Goal: Task Accomplishment & Management: Use online tool/utility

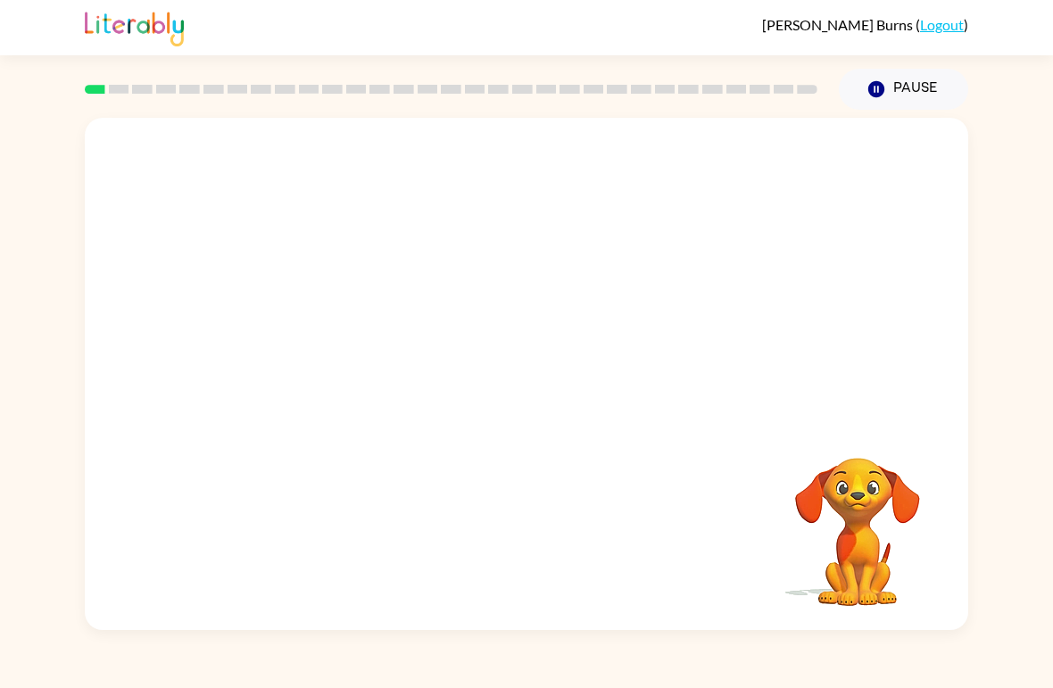
click at [526, 476] on div "Your browser must support playing .mp4 files to use Literably. Please try using…" at bounding box center [526, 374] width 883 height 512
click at [526, 383] on icon "button" at bounding box center [526, 383] width 21 height 21
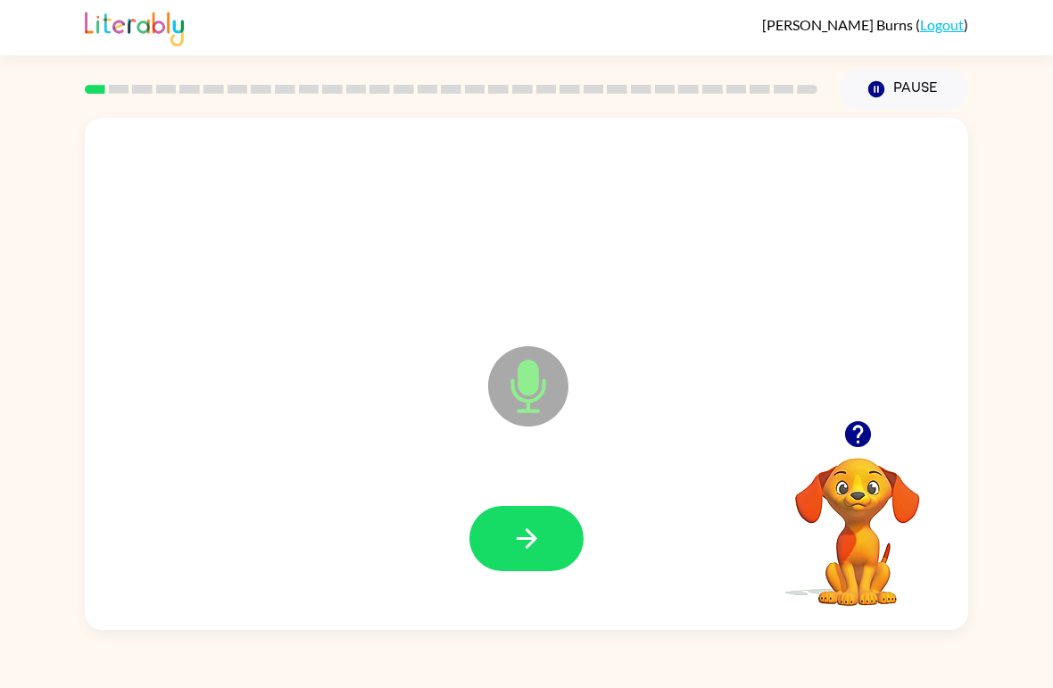
click at [521, 530] on icon "button" at bounding box center [526, 538] width 31 height 31
click at [515, 529] on icon "button" at bounding box center [526, 538] width 31 height 31
click at [574, 533] on button "button" at bounding box center [526, 538] width 114 height 65
click at [112, 404] on div "Microphone The Microphone is here when it is your turn to talk" at bounding box center [526, 374] width 883 height 512
click at [511, 517] on button "button" at bounding box center [526, 538] width 114 height 65
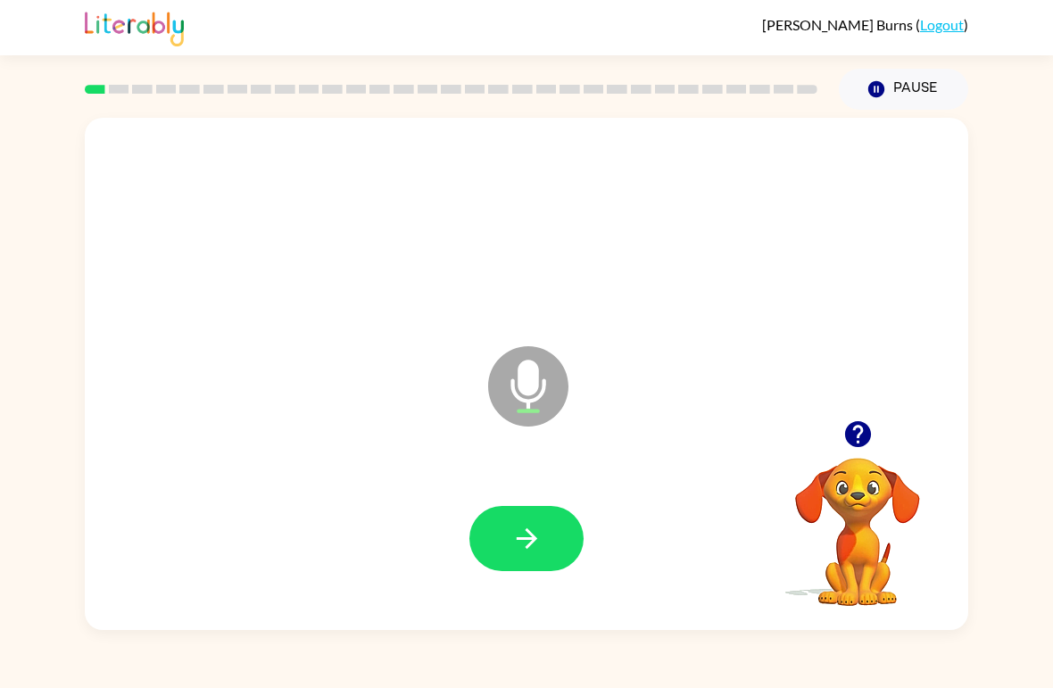
click at [513, 542] on icon "button" at bounding box center [526, 538] width 31 height 31
click at [532, 527] on icon "button" at bounding box center [526, 538] width 31 height 31
click at [511, 551] on icon "button" at bounding box center [526, 538] width 31 height 31
click at [504, 518] on button "button" at bounding box center [526, 538] width 114 height 65
click at [524, 526] on icon "button" at bounding box center [526, 538] width 31 height 31
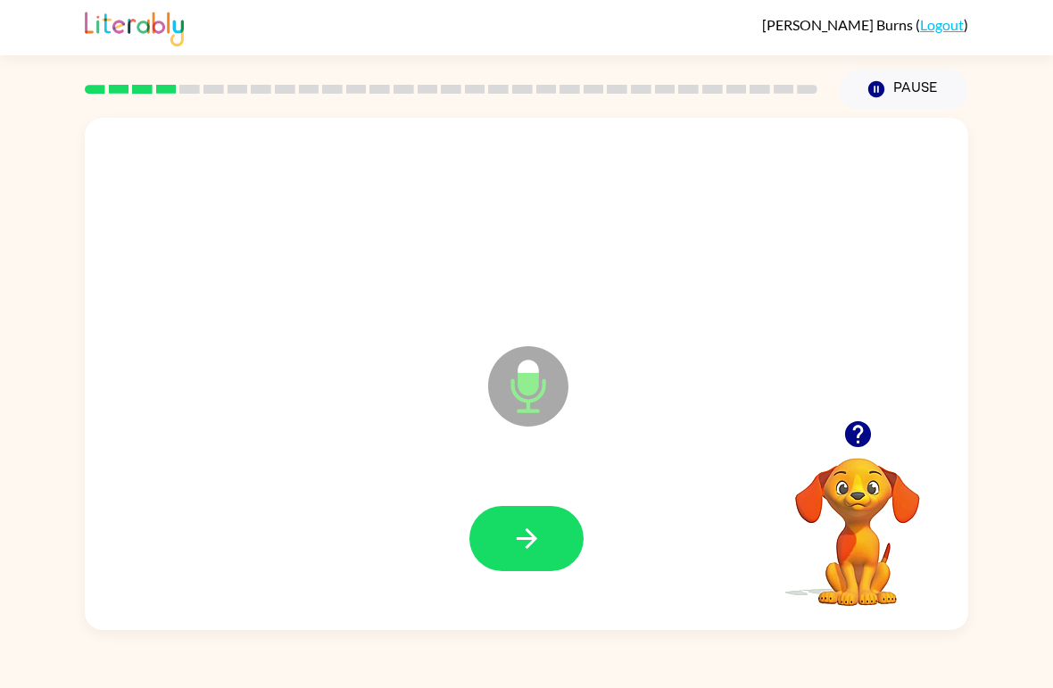
click at [512, 534] on icon "button" at bounding box center [526, 538] width 31 height 31
click at [522, 551] on icon "button" at bounding box center [526, 538] width 31 height 31
click at [533, 524] on icon "button" at bounding box center [526, 538] width 31 height 31
click at [338, 399] on div "Microphone The Microphone is here when it is your turn to talk" at bounding box center [526, 374] width 883 height 512
click at [502, 521] on button "button" at bounding box center [526, 538] width 114 height 65
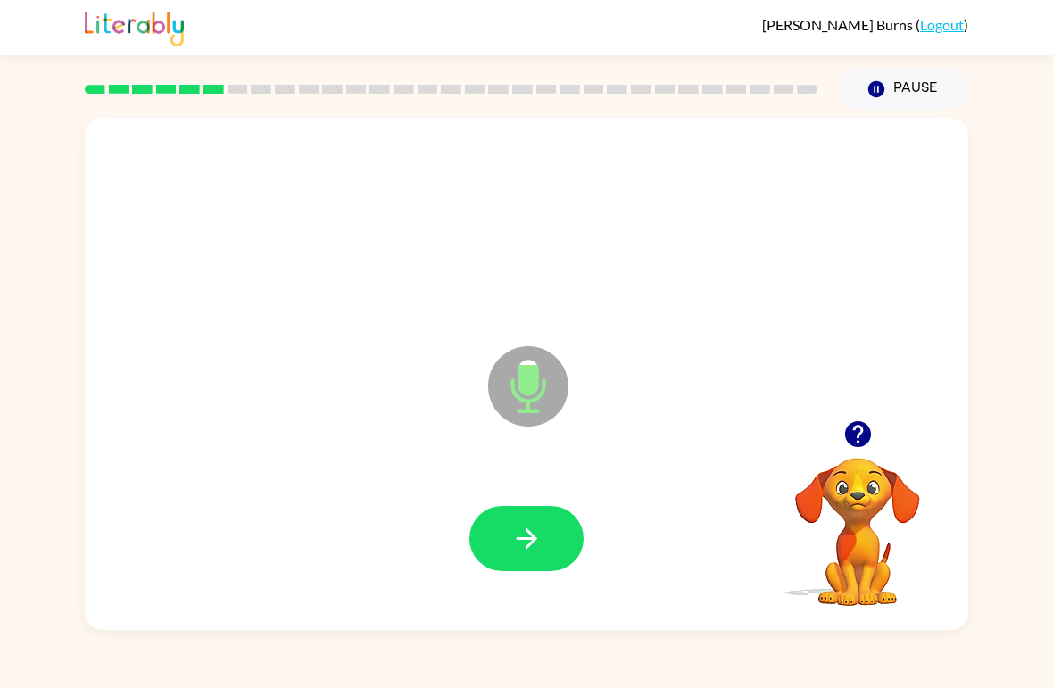
click at [524, 524] on icon "button" at bounding box center [526, 538] width 31 height 31
click at [524, 524] on div at bounding box center [526, 539] width 847 height 147
click at [511, 538] on icon "button" at bounding box center [526, 538] width 31 height 31
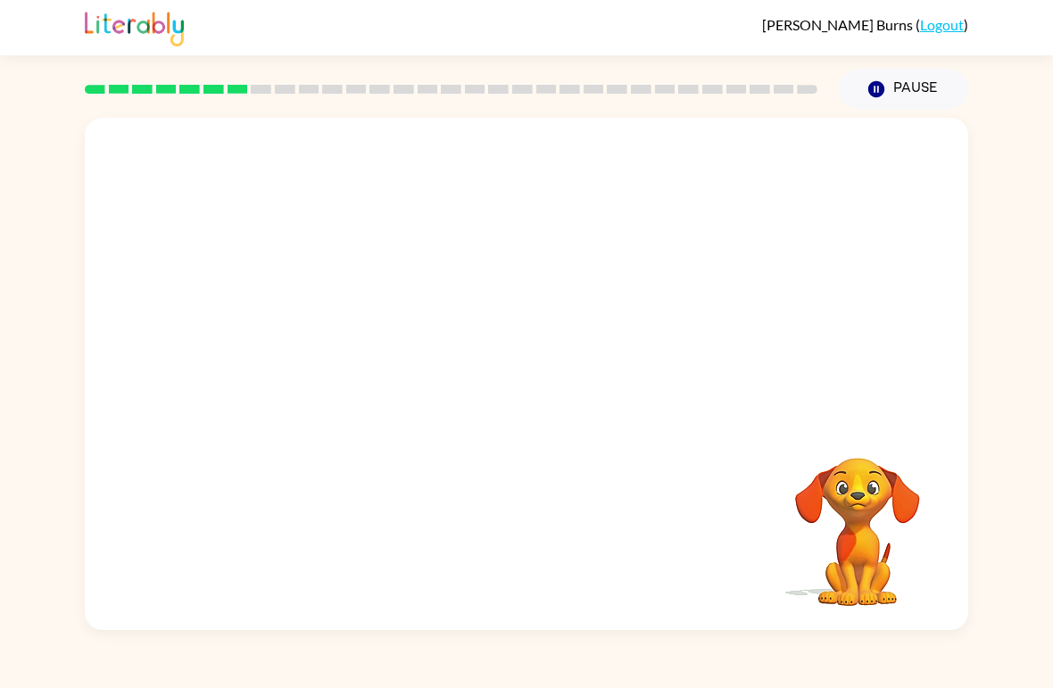
click at [908, 70] on button "Pause Pause" at bounding box center [902, 89] width 129 height 41
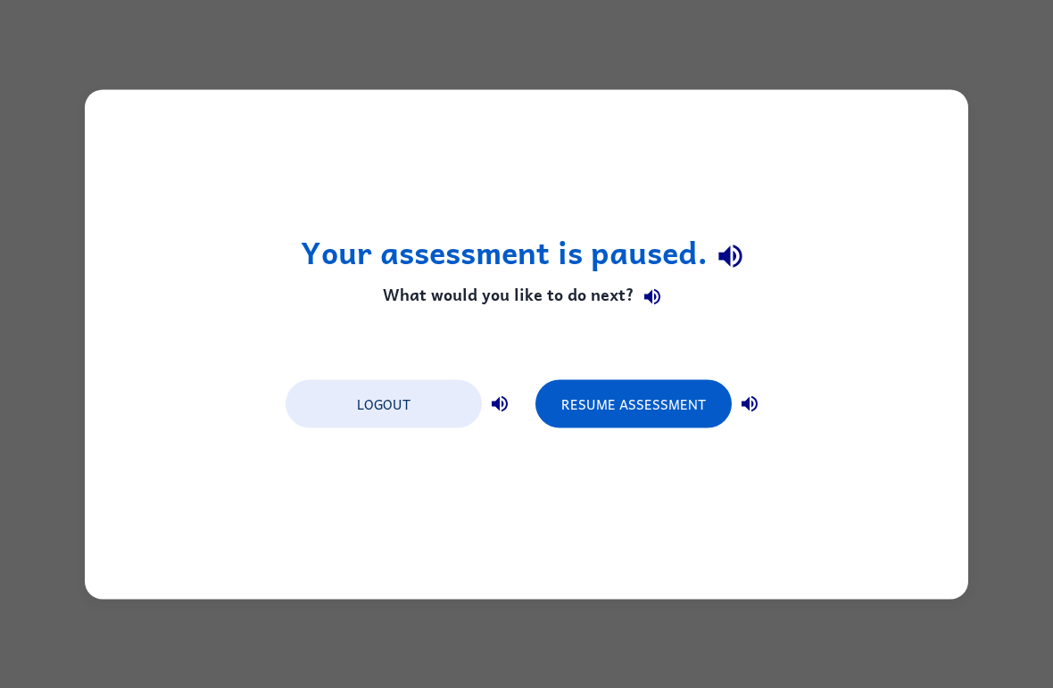
click at [593, 400] on button "Resume Assessment" at bounding box center [633, 403] width 196 height 48
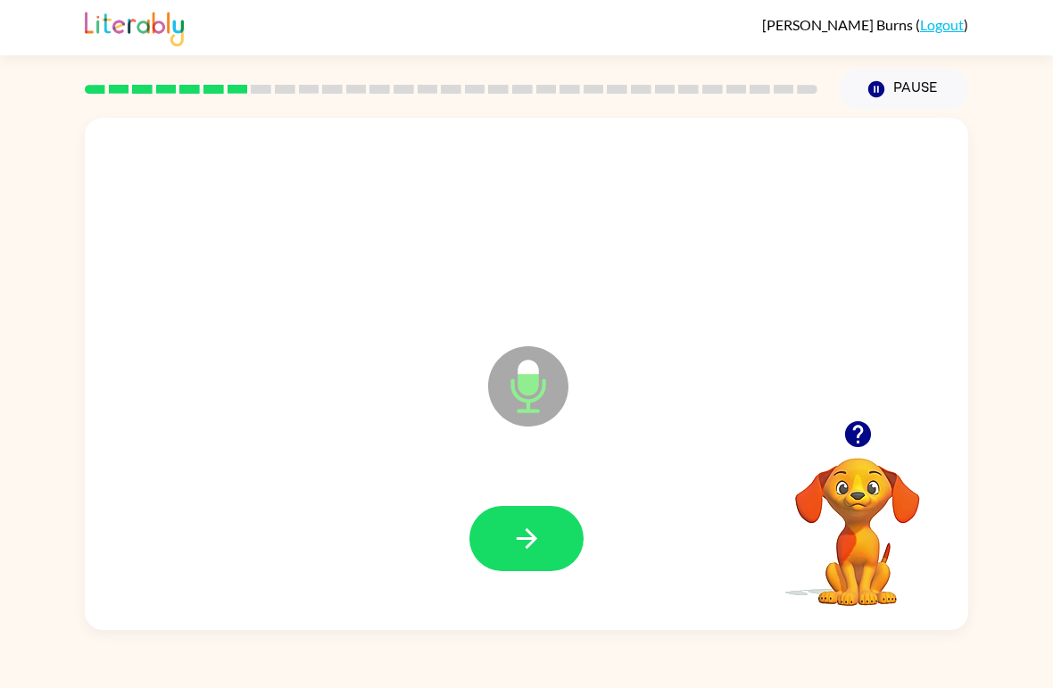
click at [504, 522] on button "button" at bounding box center [526, 538] width 114 height 65
click at [509, 519] on button "button" at bounding box center [526, 538] width 114 height 65
click at [509, 538] on button "button" at bounding box center [526, 538] width 114 height 65
click at [507, 516] on button "button" at bounding box center [526, 538] width 114 height 65
click at [512, 520] on button "button" at bounding box center [526, 538] width 114 height 65
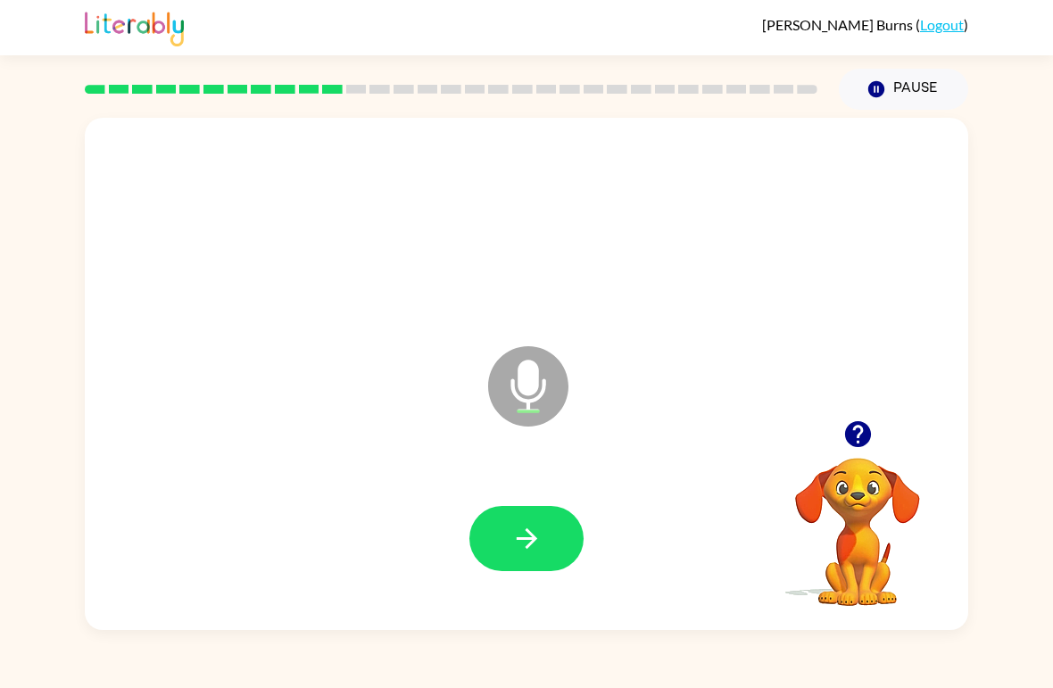
click at [853, 456] on button "button" at bounding box center [857, 433] width 45 height 45
click at [565, 544] on button "button" at bounding box center [526, 538] width 114 height 65
click at [838, 441] on button "button" at bounding box center [857, 433] width 45 height 45
click at [537, 484] on div at bounding box center [526, 539] width 847 height 147
click at [514, 523] on button "button" at bounding box center [526, 538] width 114 height 65
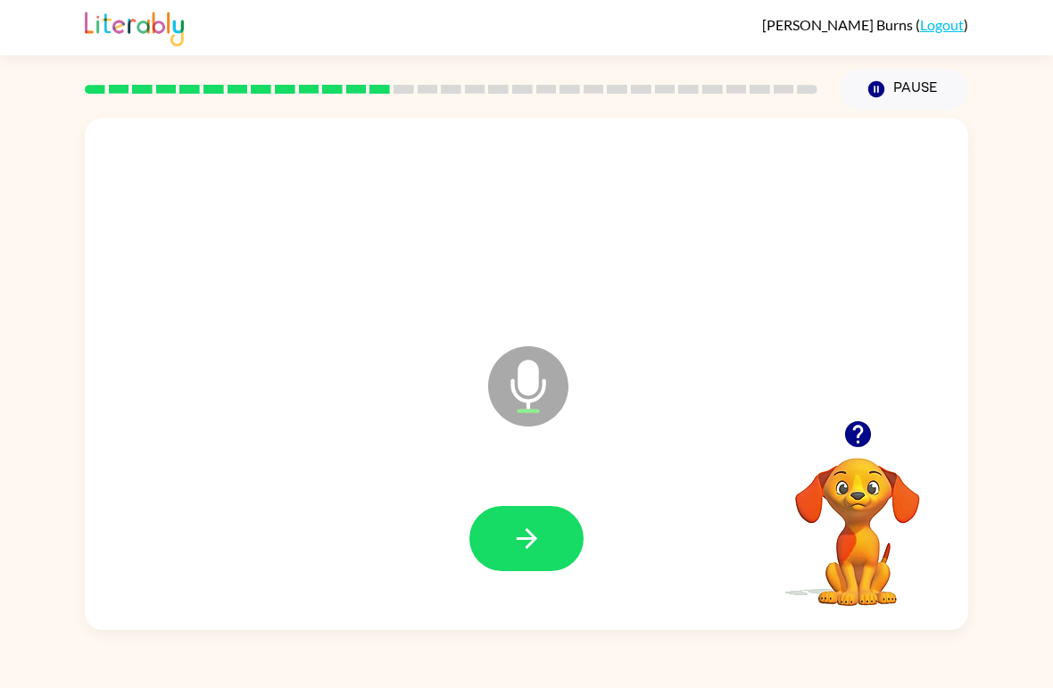
click at [500, 508] on button "button" at bounding box center [526, 538] width 114 height 65
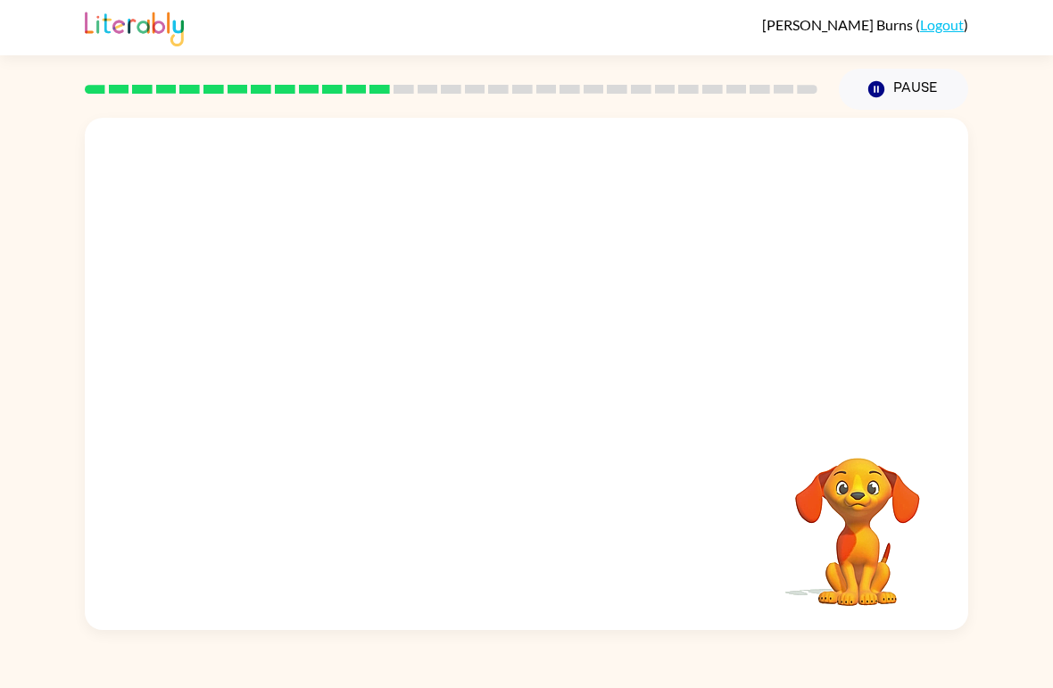
click at [412, 394] on div at bounding box center [526, 374] width 883 height 512
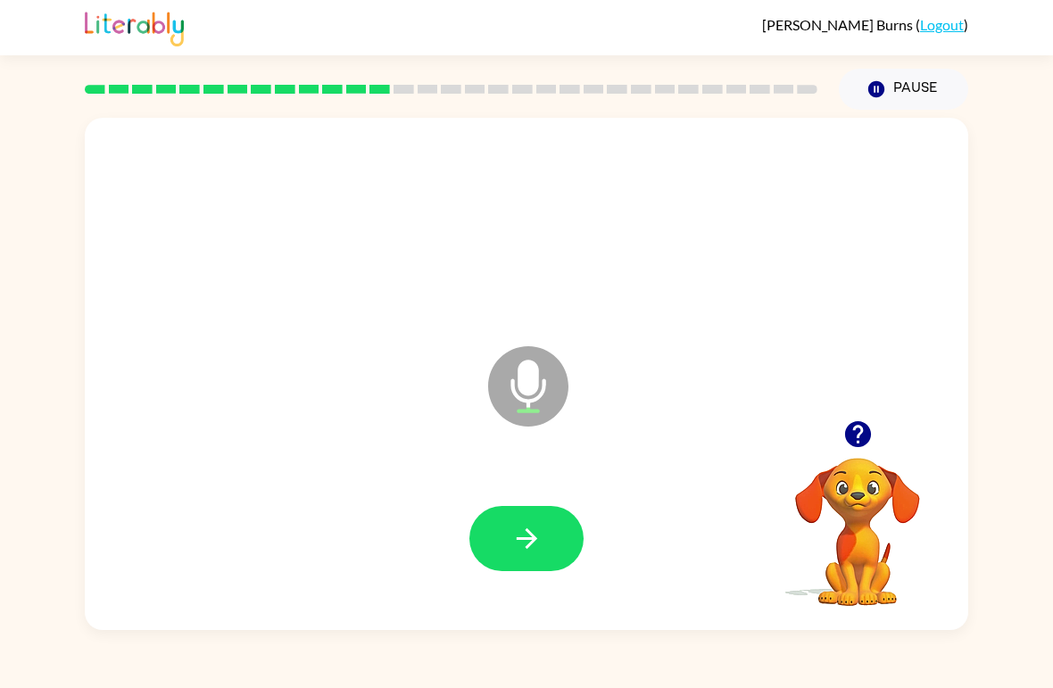
click at [512, 541] on icon "button" at bounding box center [526, 538] width 31 height 31
click at [512, 517] on button "button" at bounding box center [526, 538] width 114 height 65
click at [507, 516] on button "button" at bounding box center [526, 538] width 114 height 65
click at [514, 524] on icon "button" at bounding box center [526, 538] width 31 height 31
click at [487, 519] on button "button" at bounding box center [526, 538] width 114 height 65
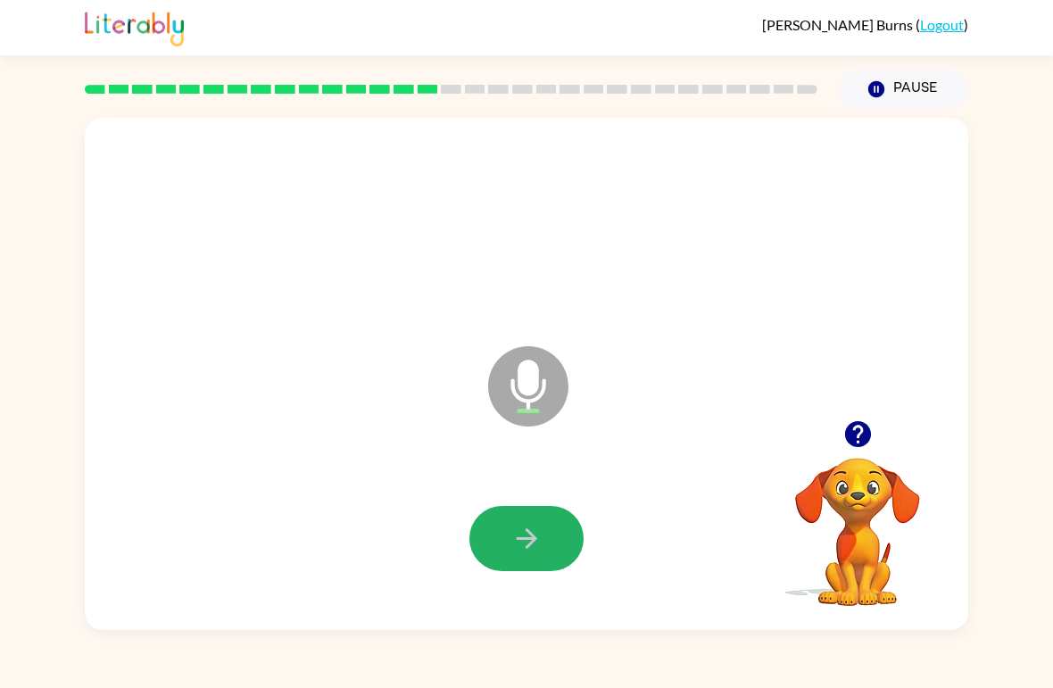
click at [525, 523] on button "button" at bounding box center [526, 538] width 114 height 65
click at [521, 542] on icon "button" at bounding box center [526, 538] width 31 height 31
click at [531, 520] on button "button" at bounding box center [526, 538] width 114 height 65
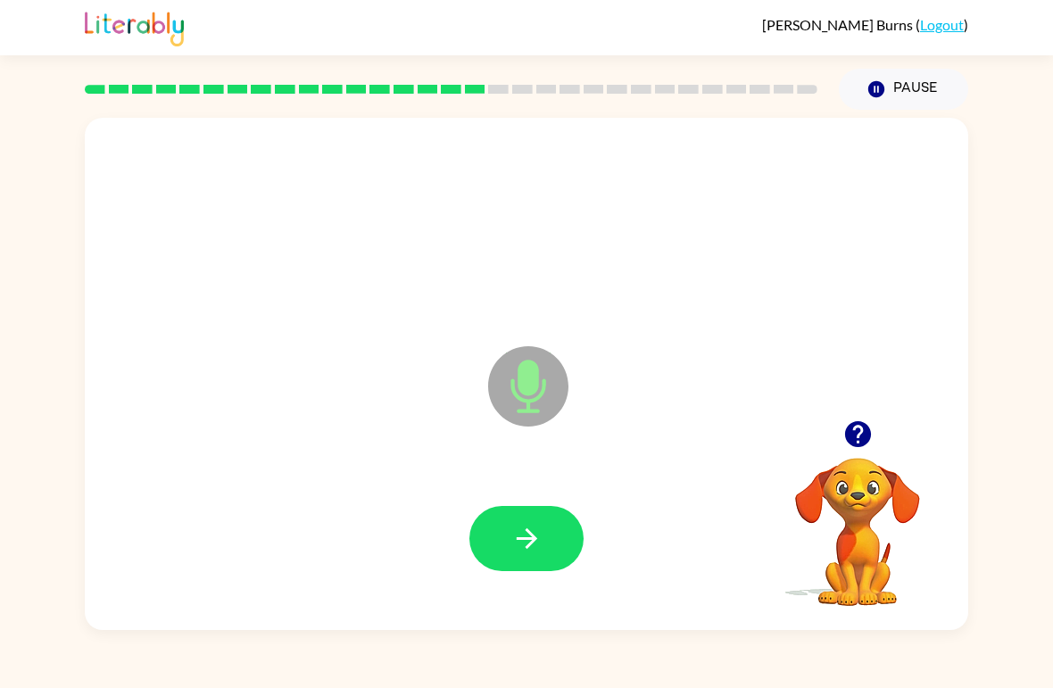
click at [529, 525] on icon "button" at bounding box center [526, 538] width 31 height 31
click at [537, 522] on button "button" at bounding box center [526, 538] width 114 height 65
click at [503, 508] on button "button" at bounding box center [526, 538] width 114 height 65
click at [529, 524] on icon "button" at bounding box center [526, 538] width 31 height 31
click at [514, 545] on icon "button" at bounding box center [526, 538] width 31 height 31
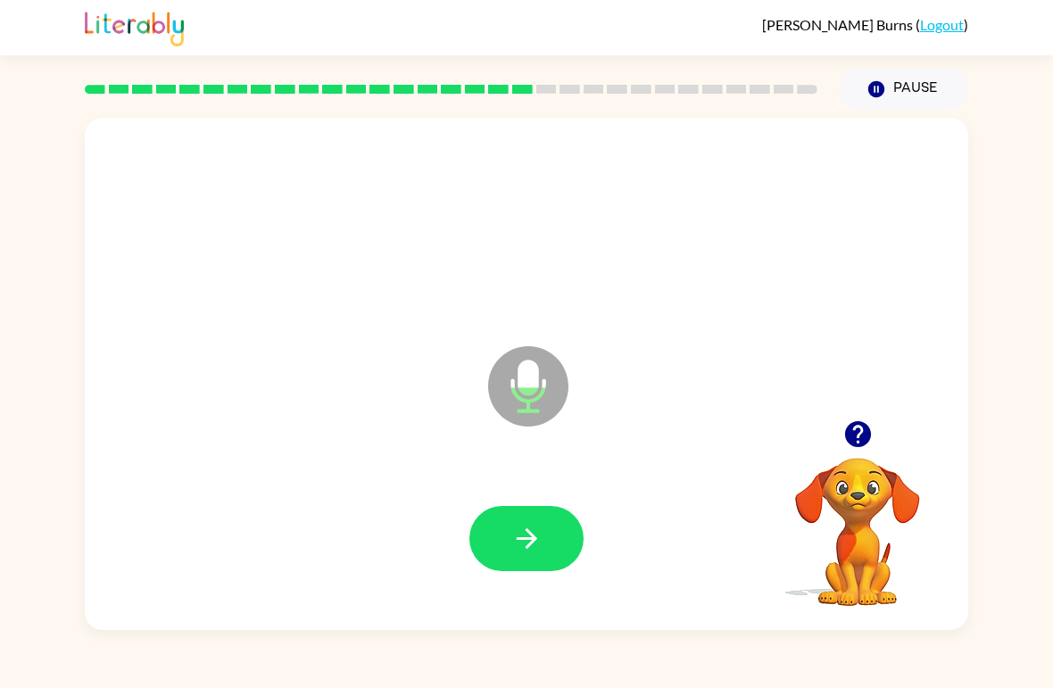
click at [499, 522] on button "button" at bounding box center [526, 538] width 114 height 65
click at [856, 531] on video "Your browser must support playing .mp4 files to use Literably. Please try using…" at bounding box center [857, 519] width 178 height 178
click at [849, 517] on video "Your browser must support playing .mp4 files to use Literably. Please try using…" at bounding box center [857, 519] width 178 height 178
click at [546, 536] on button "button" at bounding box center [526, 538] width 114 height 65
click at [527, 541] on icon "button" at bounding box center [526, 538] width 21 height 21
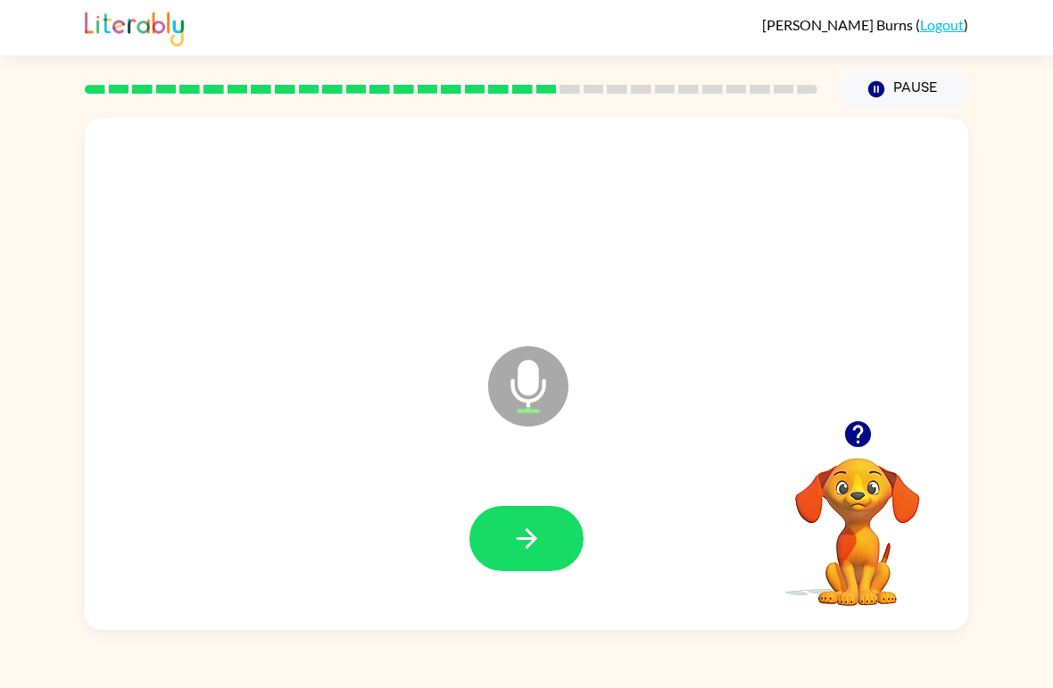
click at [541, 541] on icon "button" at bounding box center [526, 538] width 31 height 31
click at [539, 547] on icon "button" at bounding box center [526, 538] width 31 height 31
click at [505, 545] on button "button" at bounding box center [526, 538] width 114 height 65
click at [537, 552] on icon "button" at bounding box center [526, 538] width 31 height 31
click at [558, 526] on button "button" at bounding box center [526, 538] width 114 height 65
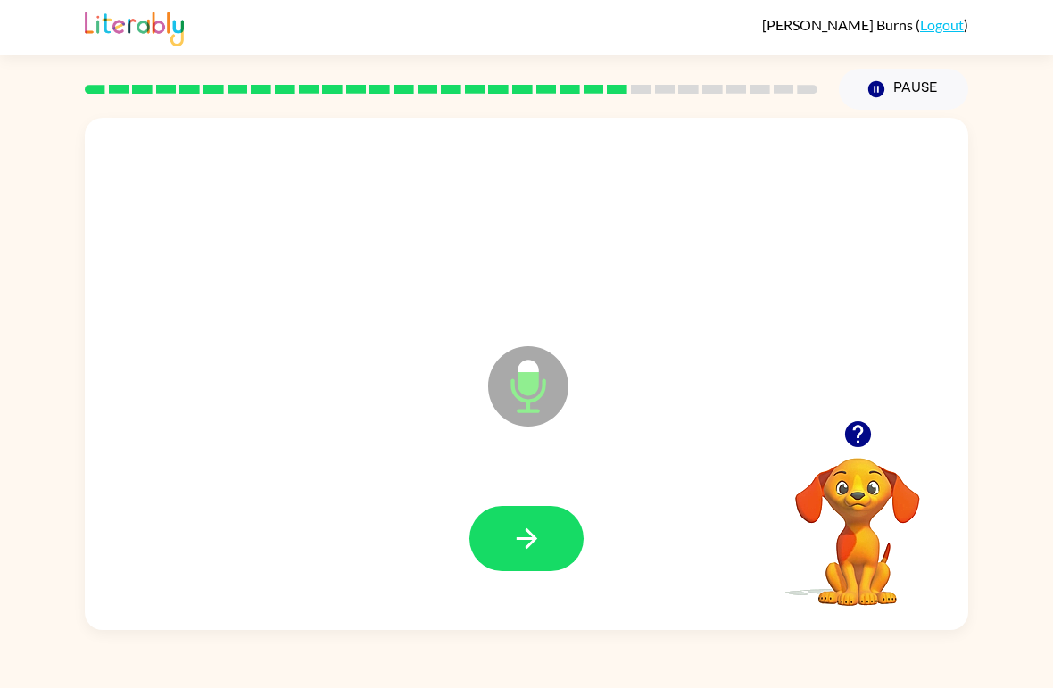
click at [575, 525] on button "button" at bounding box center [526, 538] width 114 height 65
click at [535, 547] on icon "button" at bounding box center [526, 538] width 31 height 31
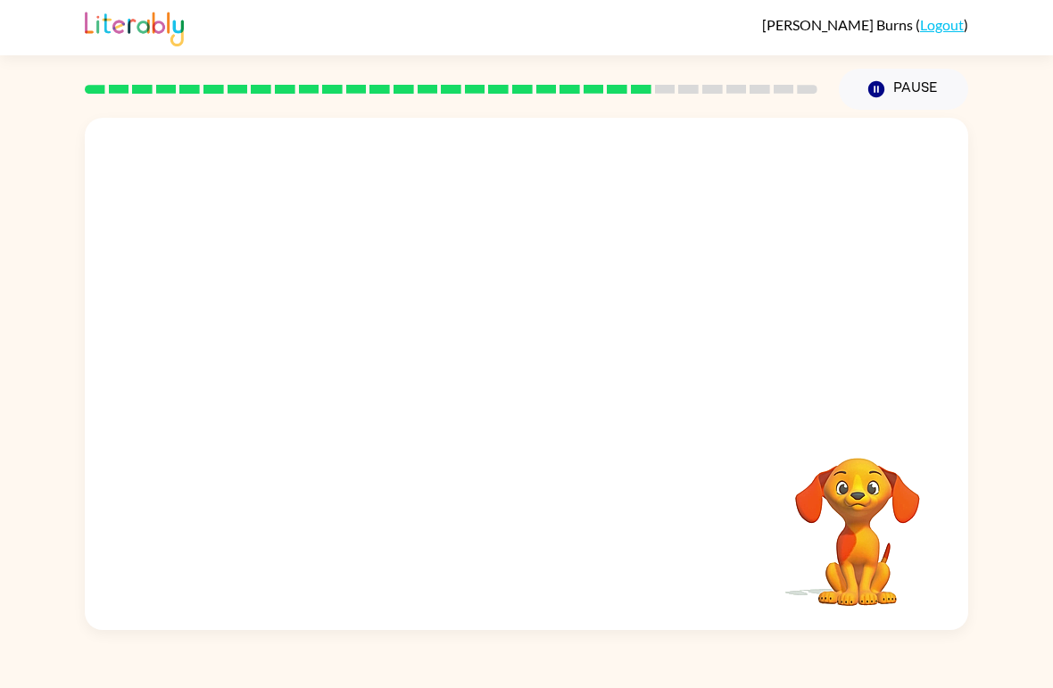
click at [549, 543] on div at bounding box center [526, 539] width 847 height 147
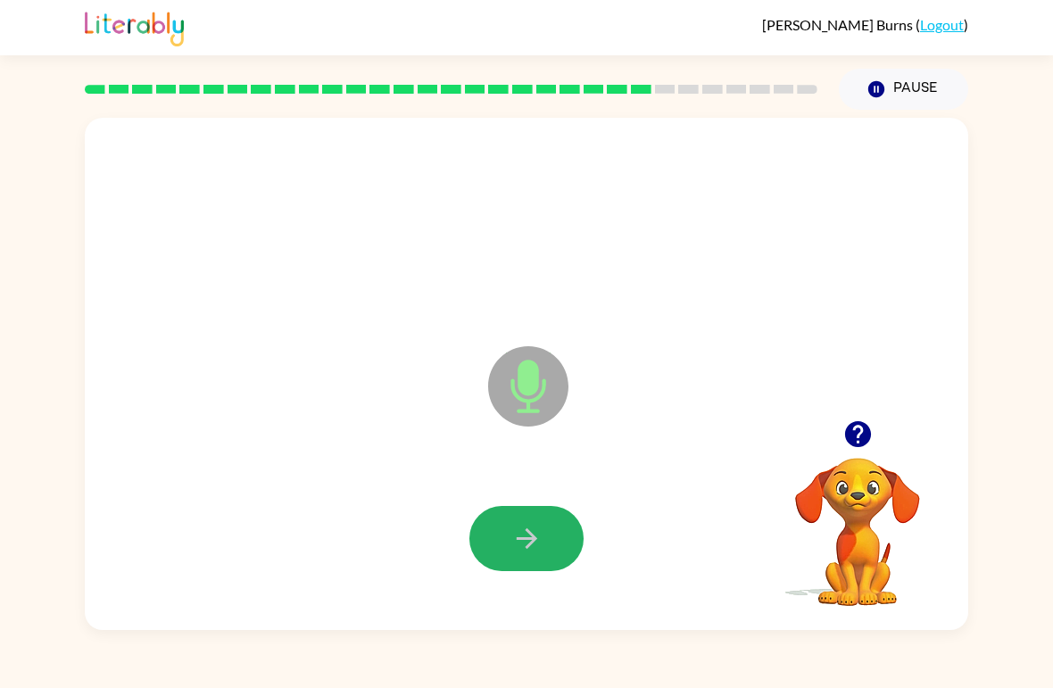
click at [536, 557] on button "button" at bounding box center [526, 538] width 114 height 65
click at [851, 420] on icon "button" at bounding box center [857, 433] width 31 height 31
click at [502, 535] on button "button" at bounding box center [526, 538] width 114 height 65
click at [561, 522] on button "button" at bounding box center [526, 538] width 114 height 65
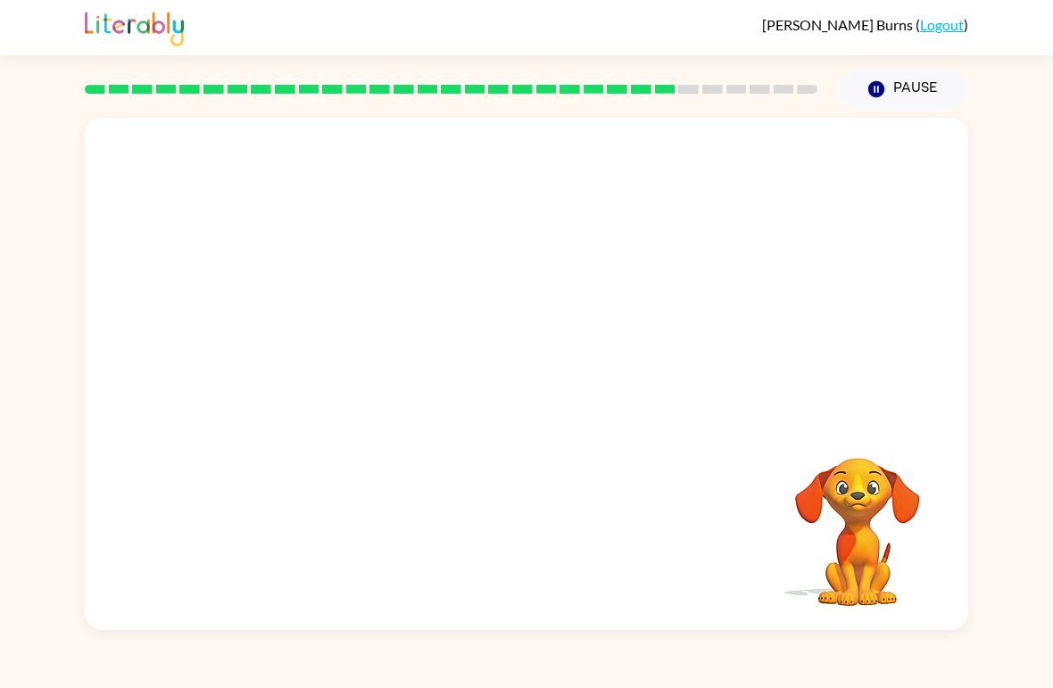
click at [1010, 77] on div "[PERSON_NAME] ( Logout ) Pause Pause Your browser must support playing .mp4 fil…" at bounding box center [526, 344] width 1053 height 688
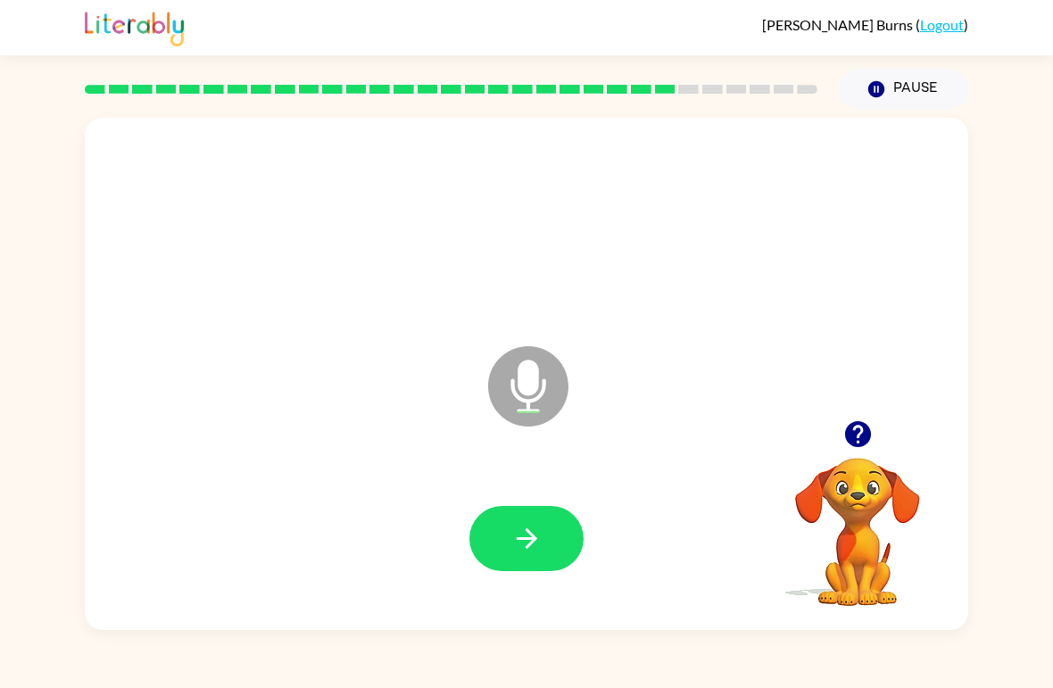
click at [519, 527] on icon "button" at bounding box center [526, 538] width 31 height 31
click at [519, 526] on div at bounding box center [526, 539] width 847 height 147
click at [531, 533] on icon "button" at bounding box center [526, 538] width 21 height 21
click at [516, 532] on icon "button" at bounding box center [526, 538] width 31 height 31
click at [526, 531] on icon "button" at bounding box center [526, 538] width 21 height 21
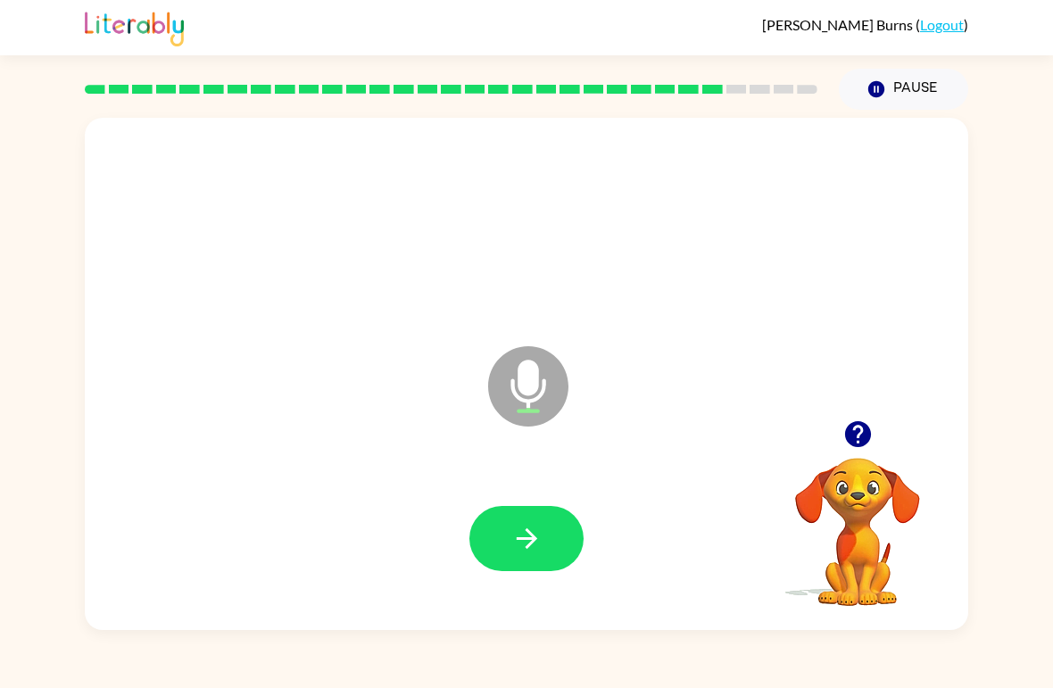
click at [546, 537] on button "button" at bounding box center [526, 538] width 114 height 65
click at [520, 531] on icon "button" at bounding box center [526, 538] width 31 height 31
click at [487, 533] on button "button" at bounding box center [526, 538] width 114 height 65
click at [519, 532] on icon "button" at bounding box center [526, 538] width 31 height 31
click at [504, 531] on button "button" at bounding box center [526, 538] width 114 height 65
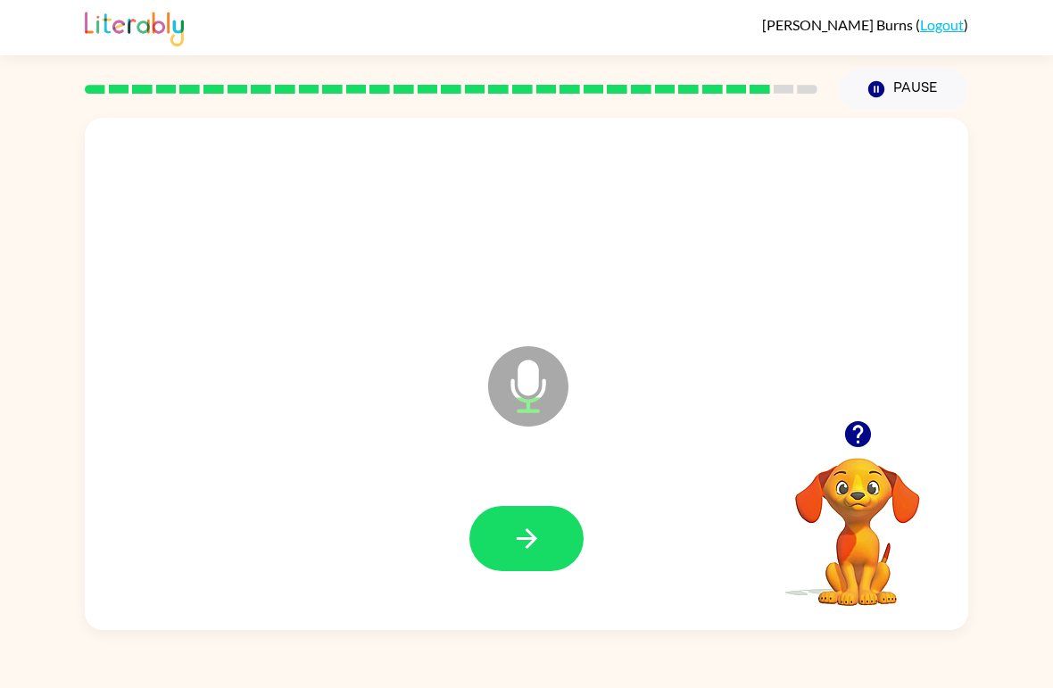
click at [546, 518] on button "button" at bounding box center [526, 538] width 114 height 65
click at [507, 524] on button "button" at bounding box center [526, 538] width 114 height 65
click at [508, 529] on button "button" at bounding box center [526, 538] width 114 height 65
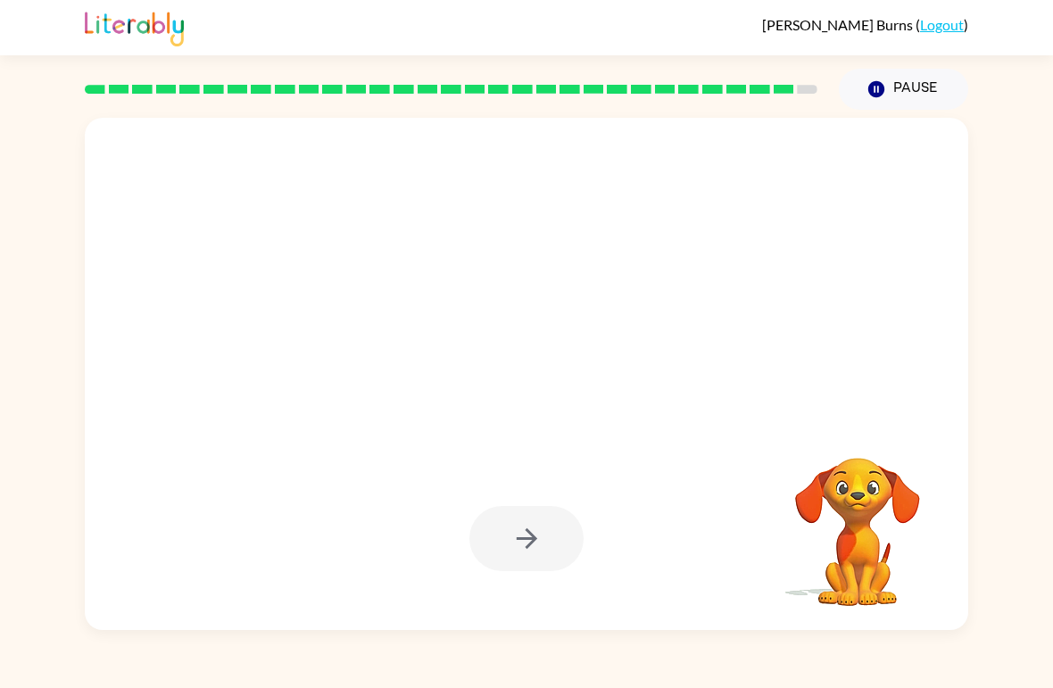
click at [524, 534] on icon "button" at bounding box center [526, 538] width 31 height 31
